Goal: Download file/media

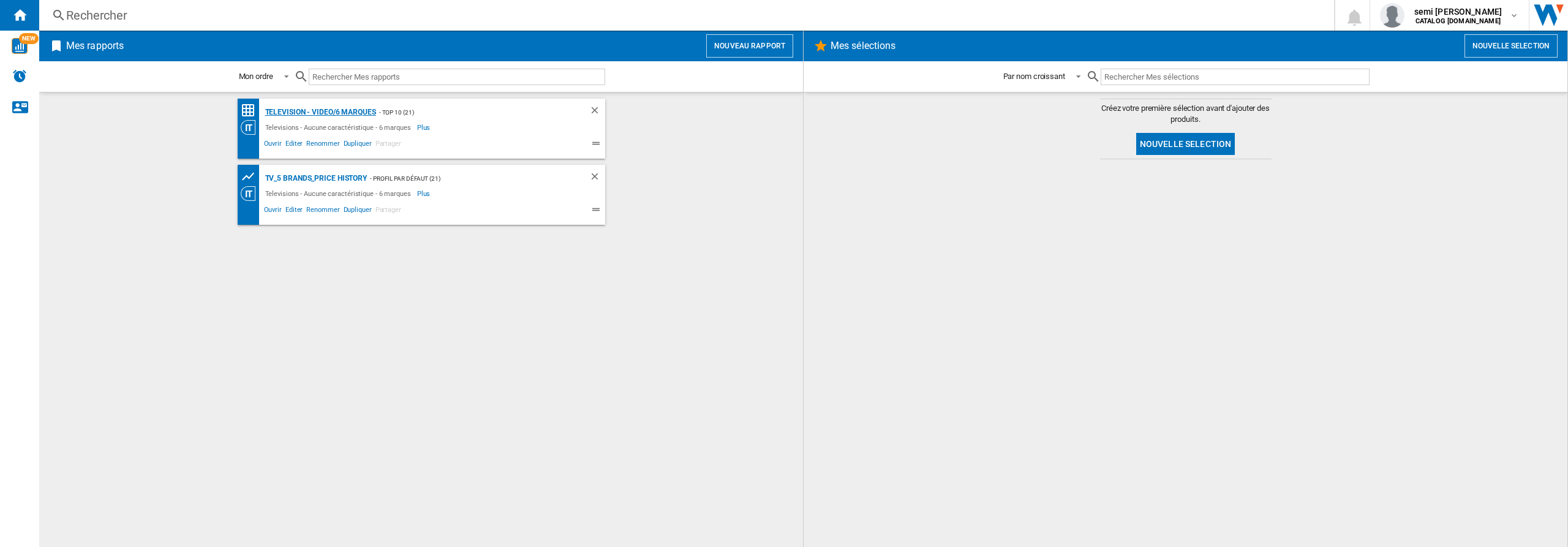
click at [300, 111] on div "Television - video/6 marques" at bounding box center [319, 112] width 114 height 15
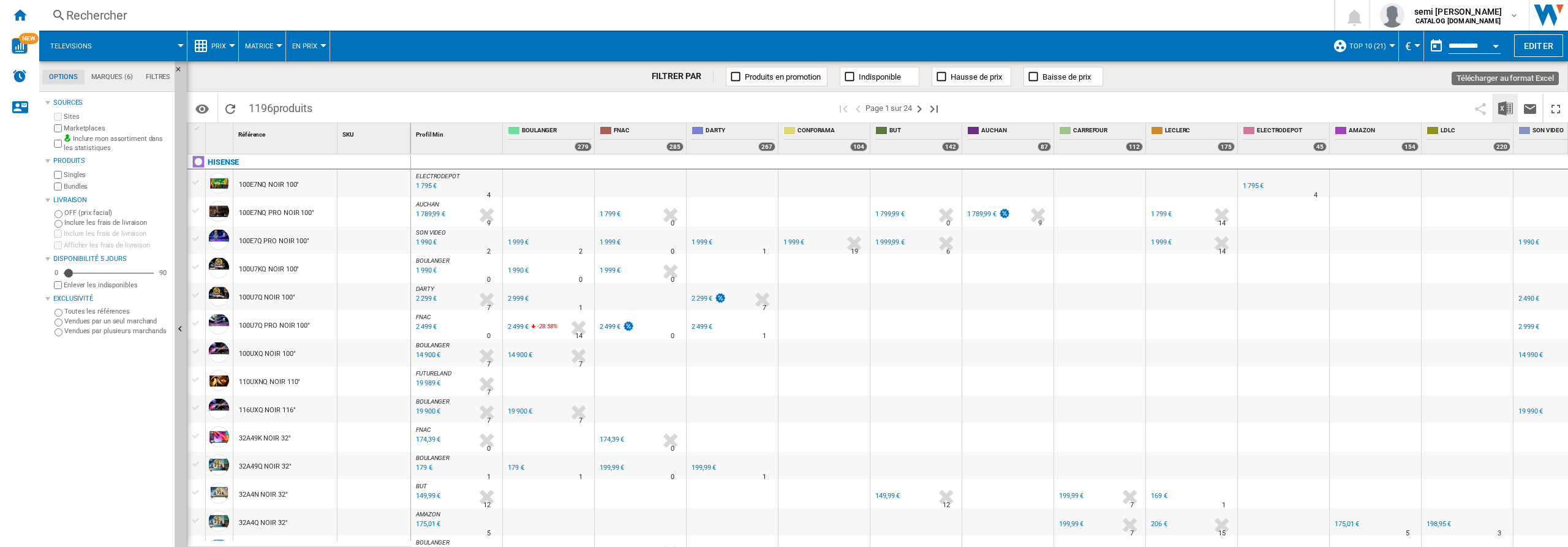
click at [1507, 111] on img "Télécharger au format Excel" at bounding box center [1506, 109] width 15 height 15
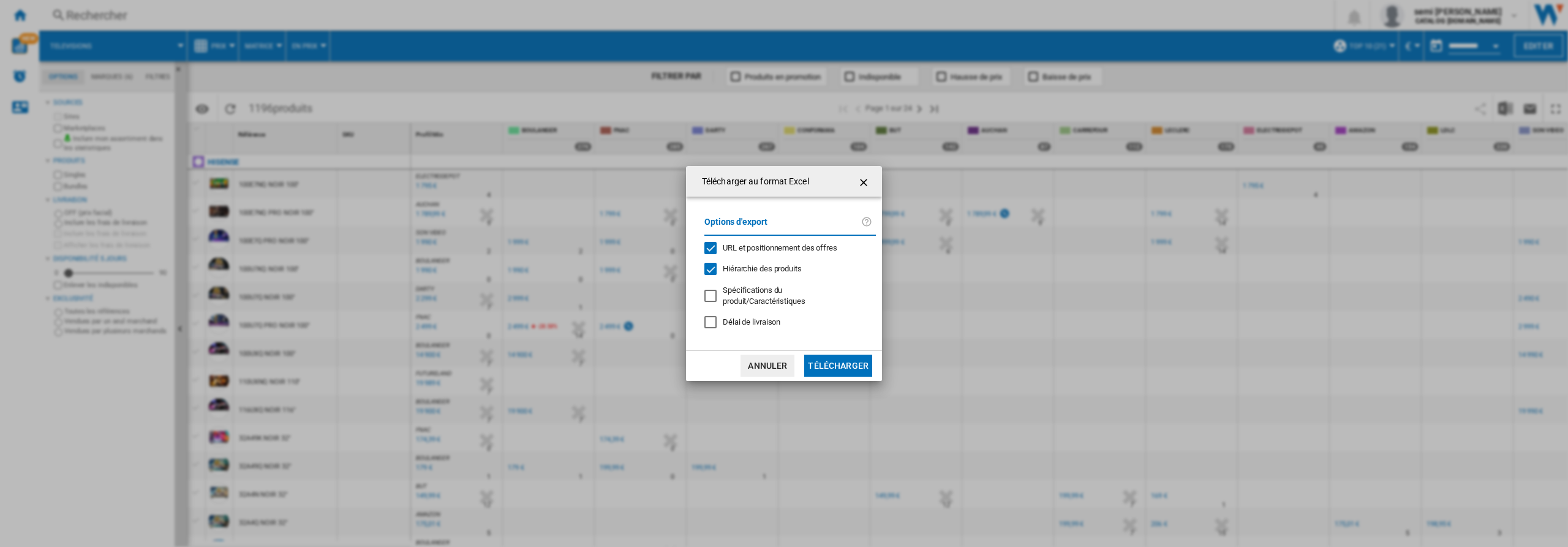
click at [713, 247] on div "URL et positionnement des offres" at bounding box center [710, 248] width 12 height 12
click at [713, 270] on div "Hiérarchie des produits" at bounding box center [710, 268] width 12 height 12
click at [848, 365] on button "Télécharger" at bounding box center [838, 365] width 68 height 22
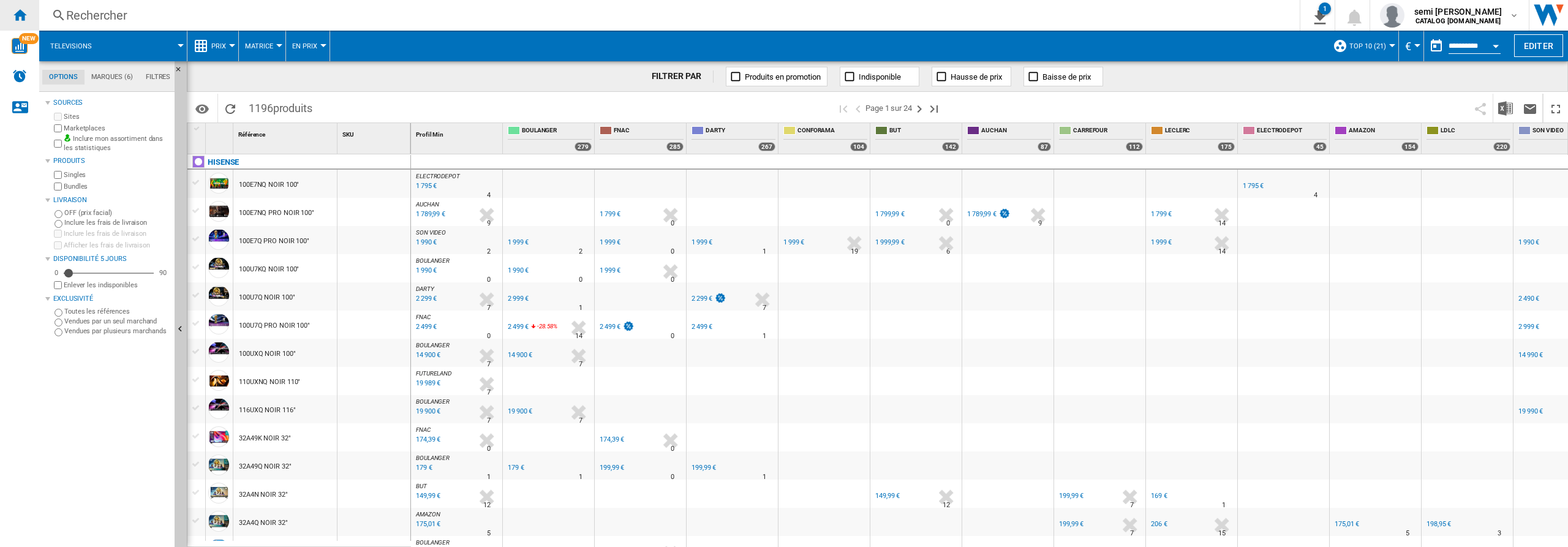
click at [20, 12] on ng-md-icon "Accueil" at bounding box center [20, 15] width 15 height 15
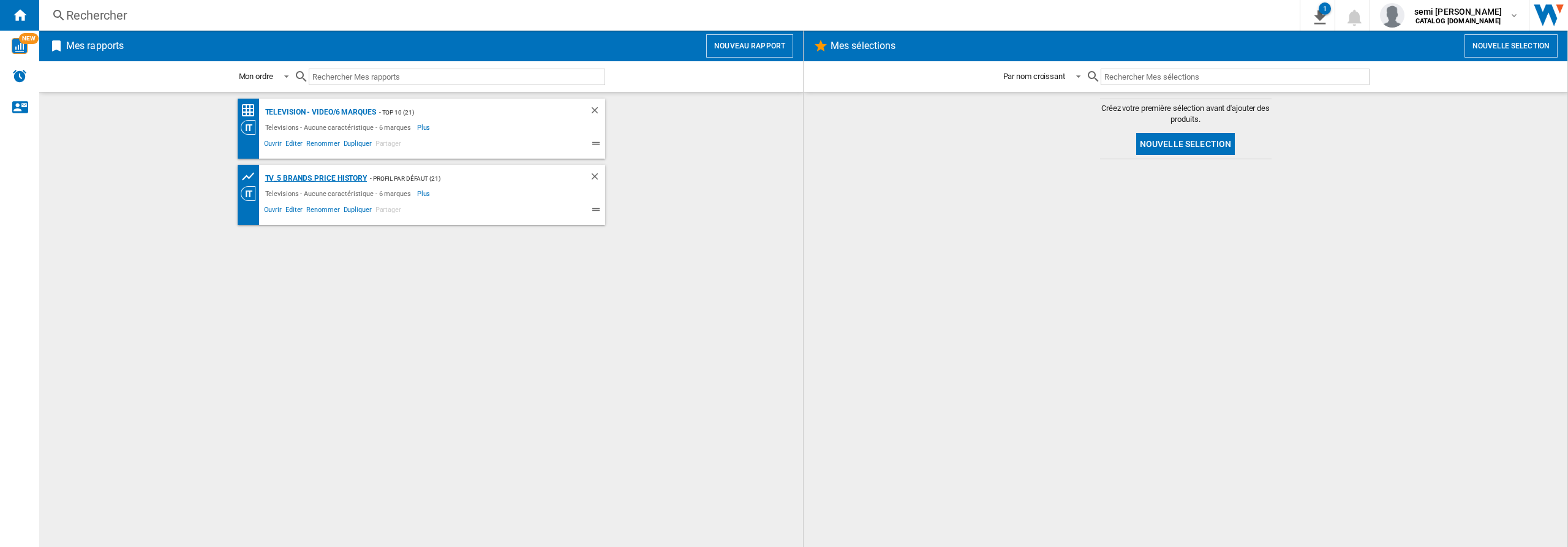
click at [315, 178] on div "TV_5 Brands_Price History" at bounding box center [314, 178] width 105 height 15
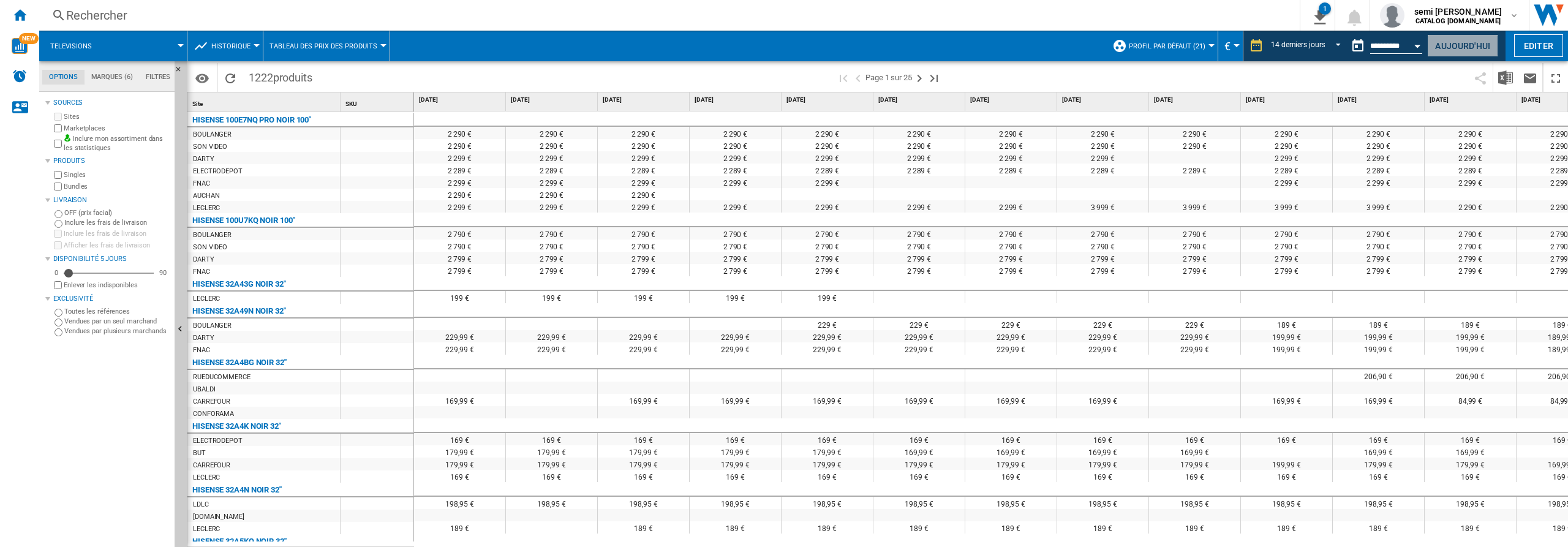
click at [1481, 46] on button "Aujourd'hui" at bounding box center [1462, 45] width 71 height 23
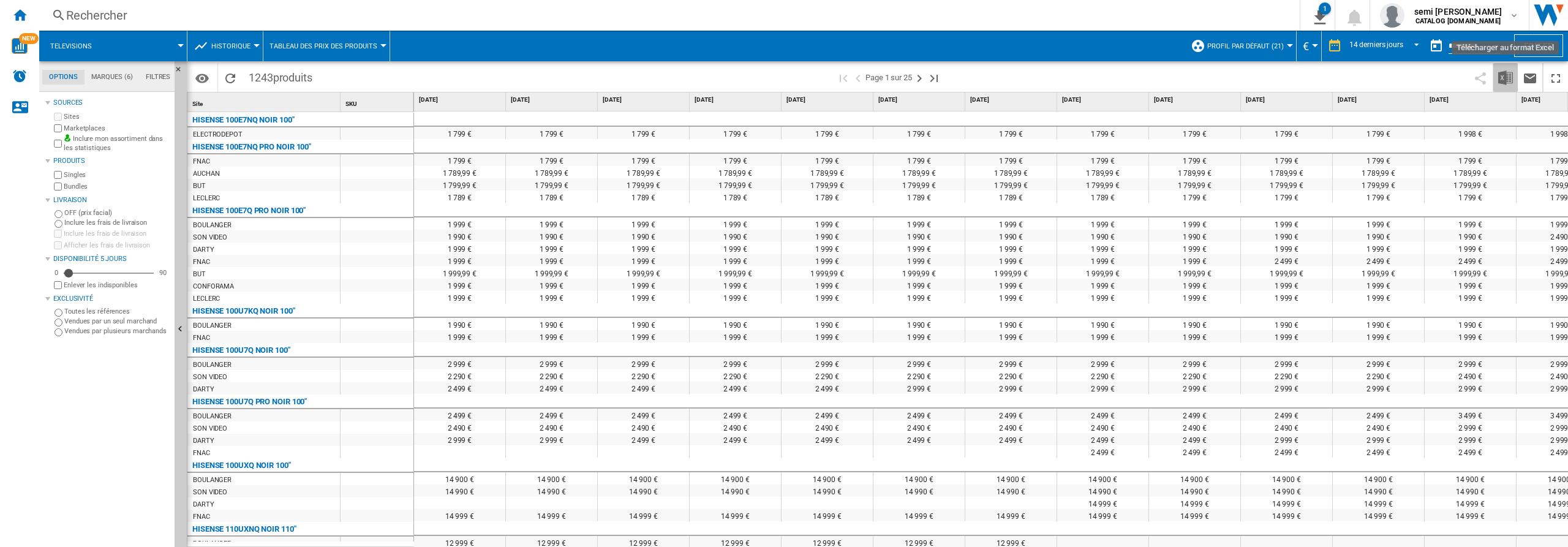
click at [1501, 81] on img "Télécharger au format Excel" at bounding box center [1506, 78] width 15 height 15
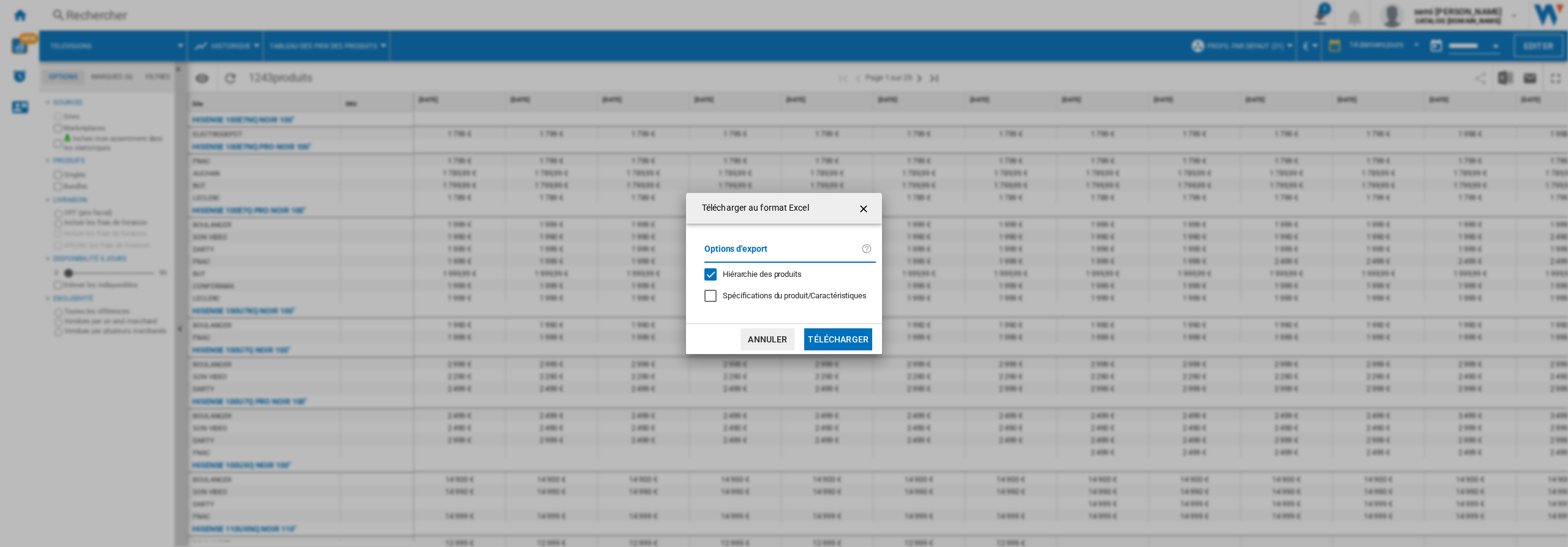
click at [710, 271] on div "Hiérarchie des produits" at bounding box center [710, 274] width 12 height 12
click at [841, 341] on button "Télécharger" at bounding box center [838, 339] width 68 height 22
